Goal: Task Accomplishment & Management: Use online tool/utility

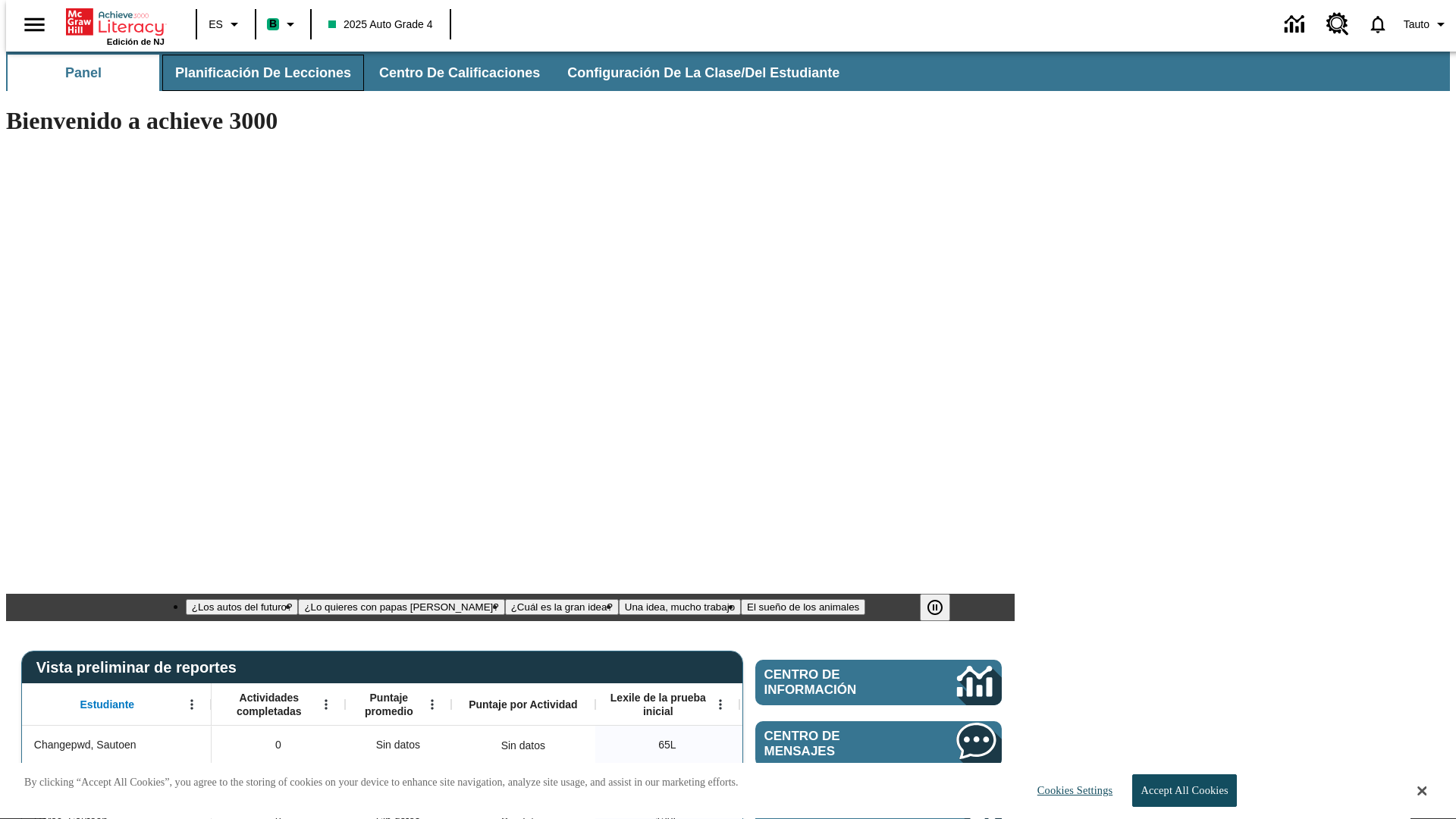
click at [254, 72] on span "Planificación de lecciones" at bounding box center [262, 73] width 176 height 18
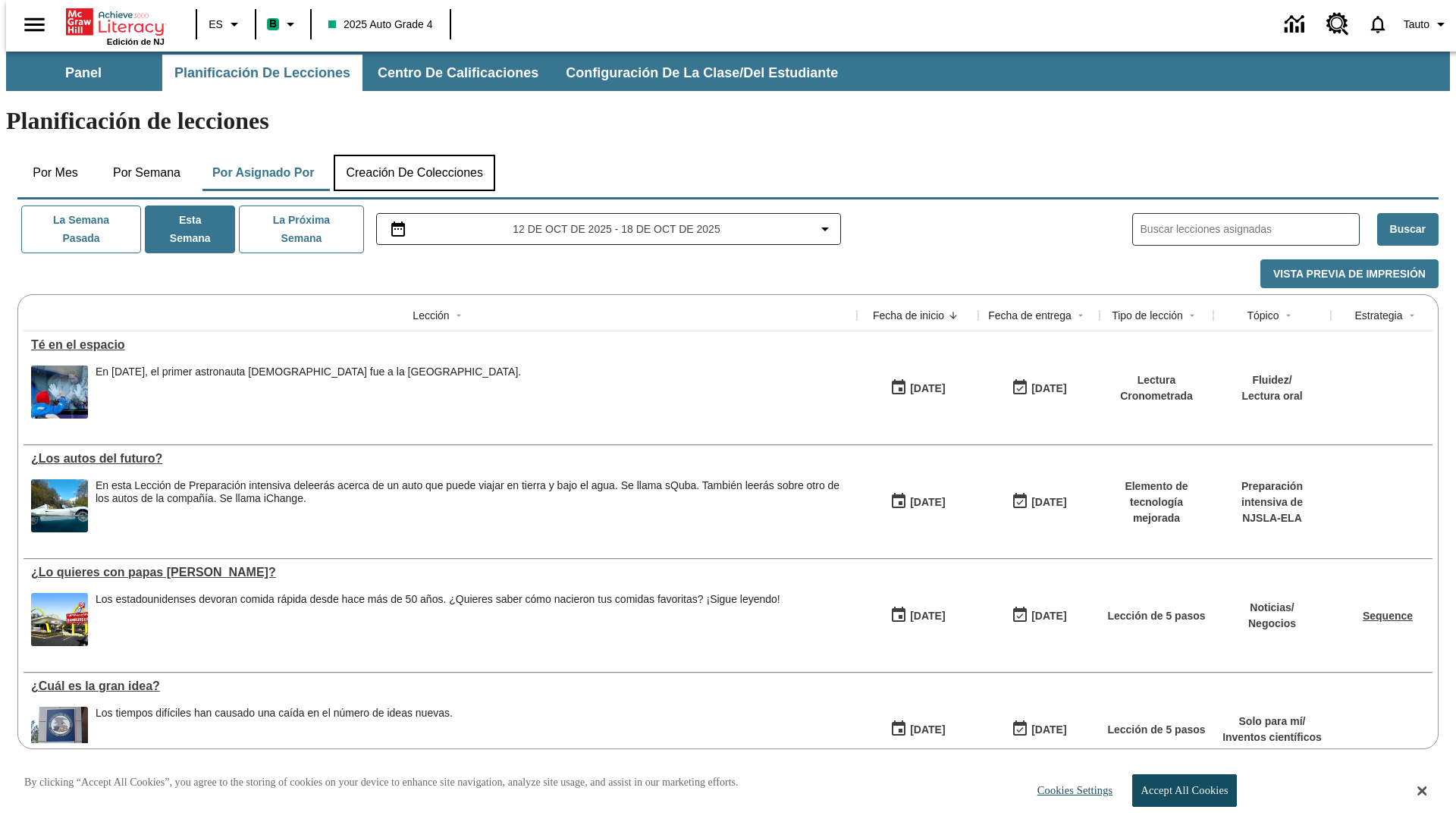
click at [414, 154] on button "Creación de colecciones" at bounding box center [415, 172] width 162 height 37
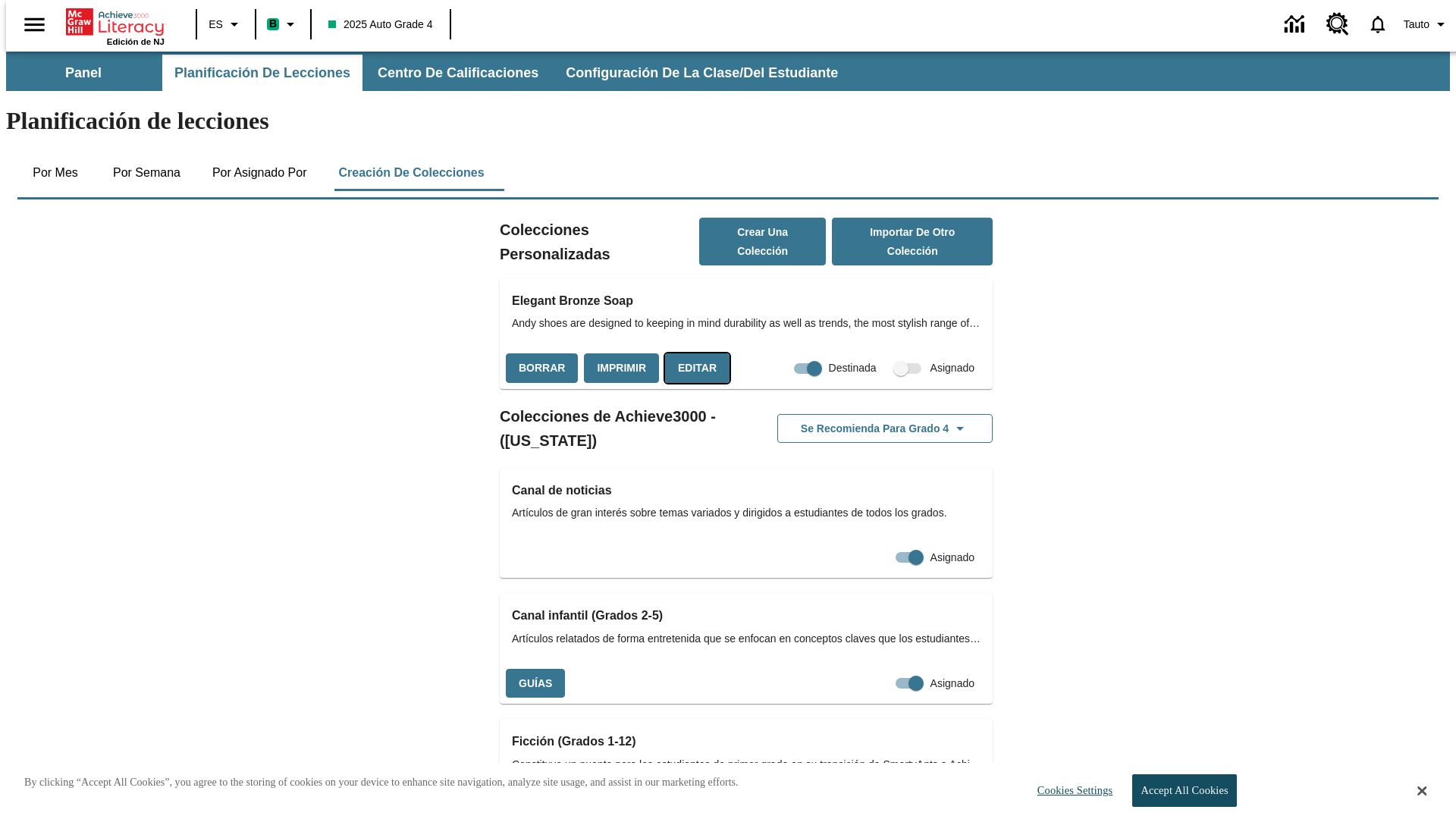
click at [692, 354] on button "Editar" at bounding box center [697, 368] width 65 height 29
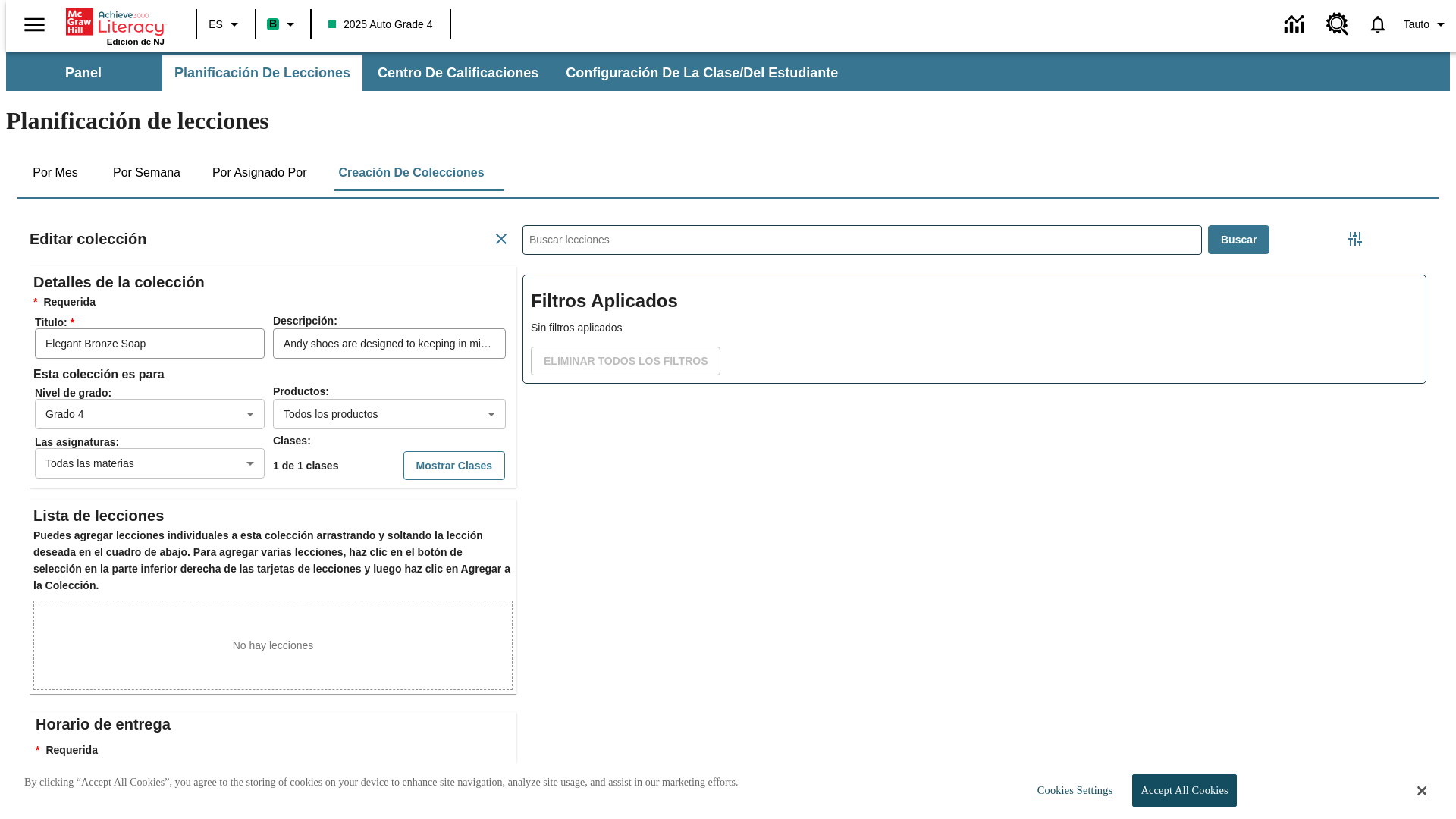
scroll to position [1, 1]
click at [365, 358] on body "Saltar al contenido principal Edición de NJ ES B 2025 Auto Grade 4 0 Tauto Pane…" at bounding box center [727, 512] width 1444 height 922
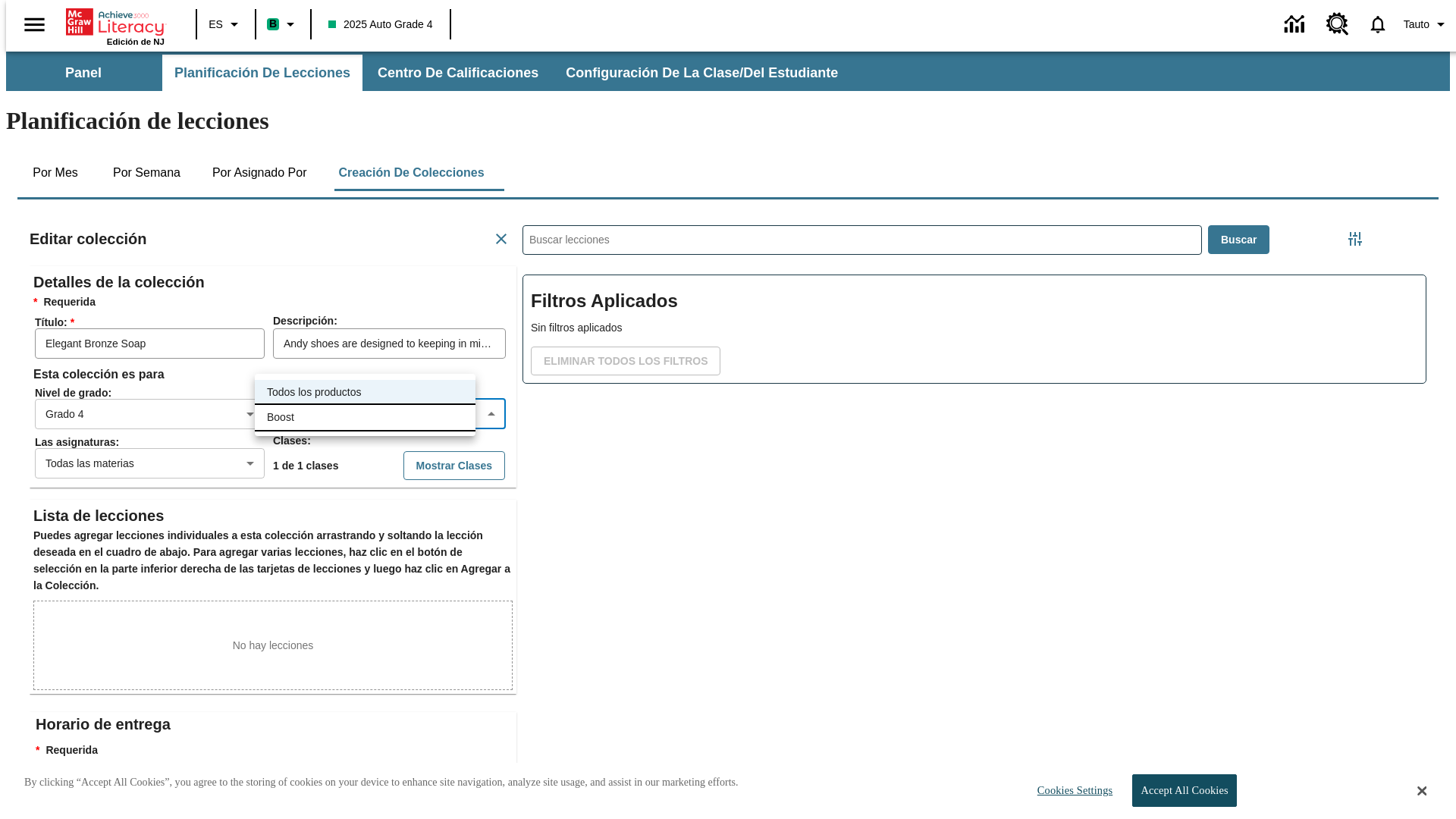
click at [365, 417] on li "Boost" at bounding box center [365, 417] width 221 height 25
type input "12"
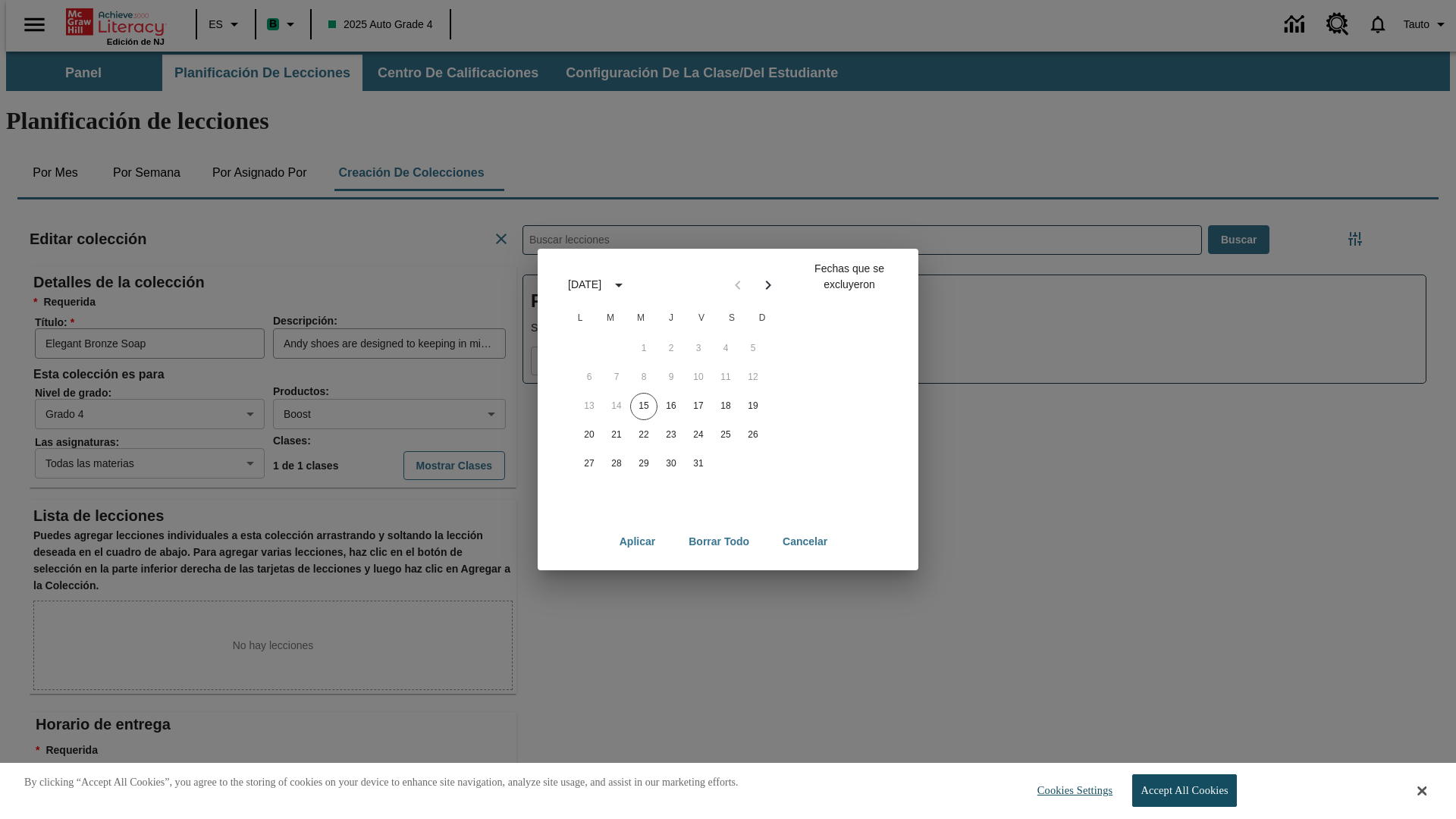
scroll to position [168, 0]
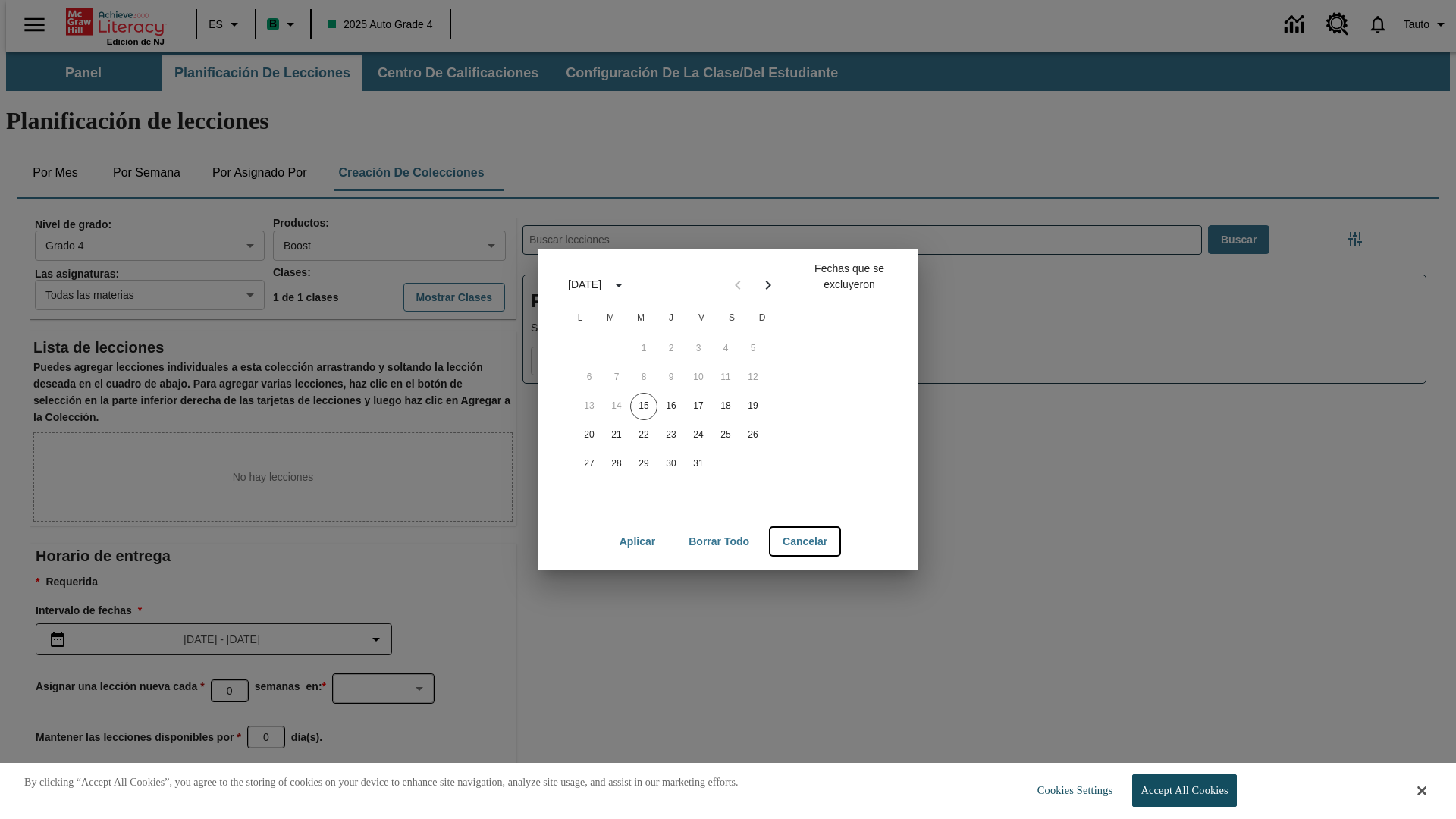
click at [806, 542] on button "Cancelar" at bounding box center [804, 542] width 69 height 28
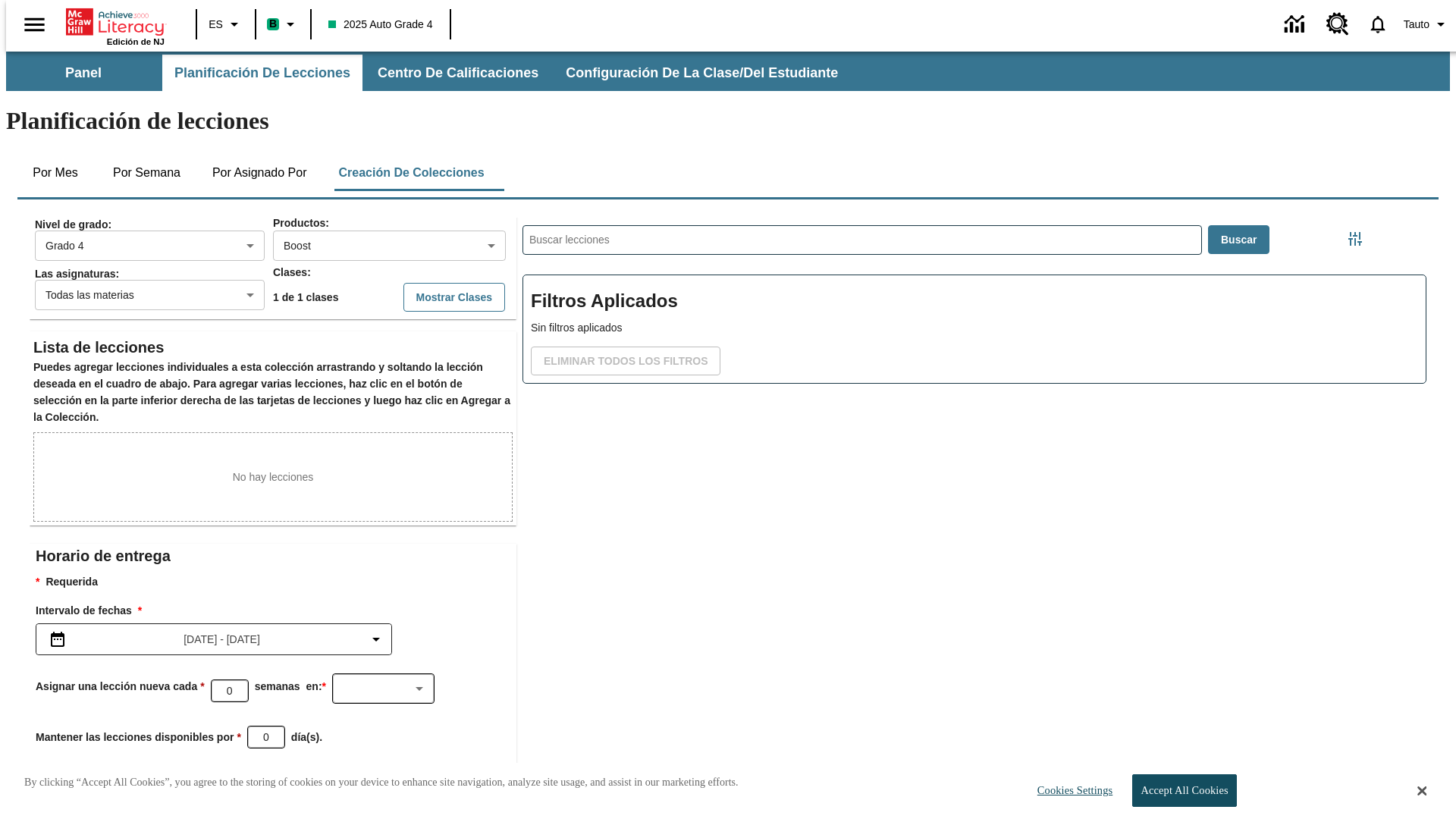
click at [56, 796] on icon "Elegir fechas" at bounding box center [62, 804] width 14 height 15
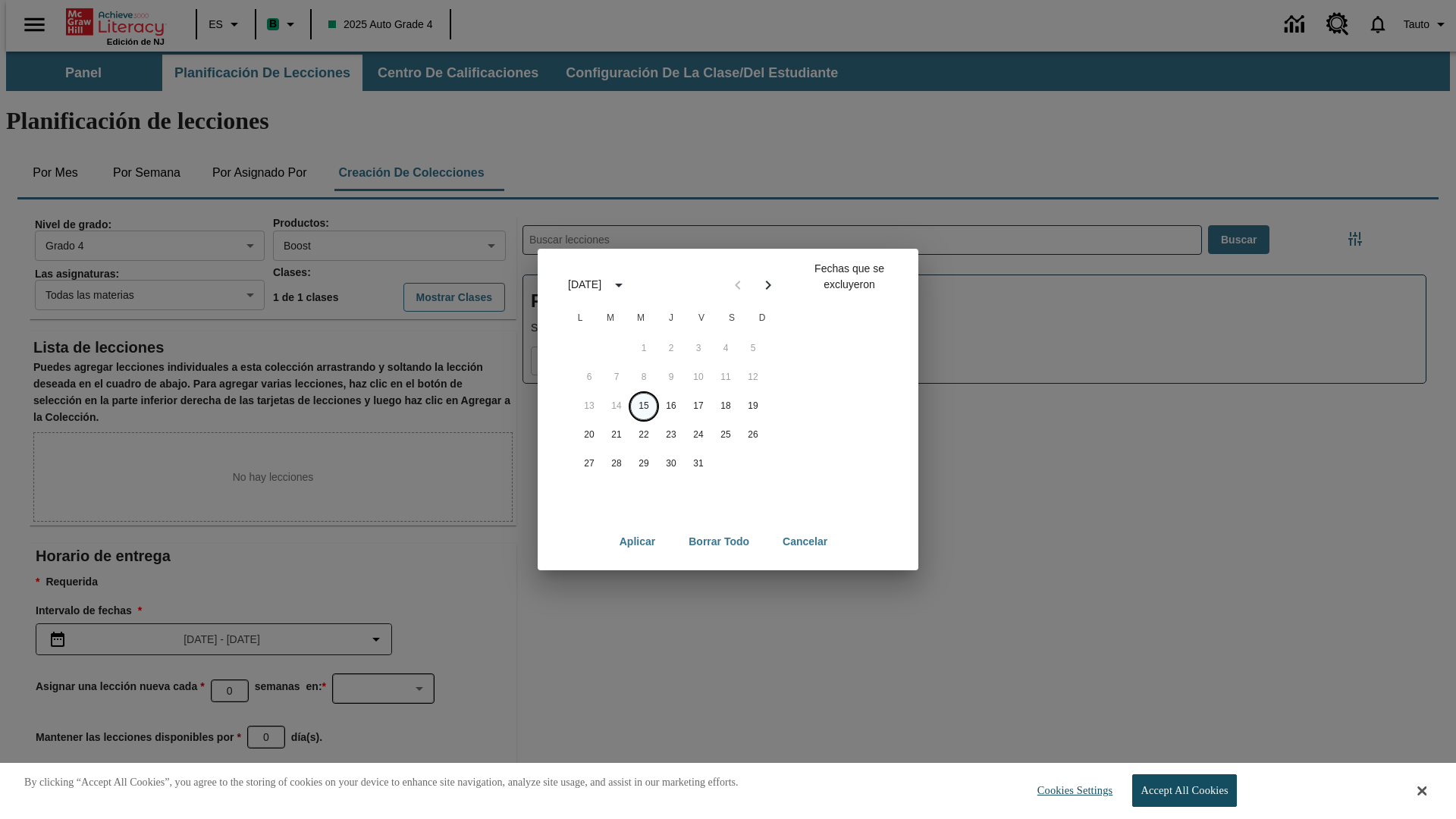
click at [643, 405] on button "15" at bounding box center [643, 406] width 27 height 27
